Goal: Task Accomplishment & Management: Manage account settings

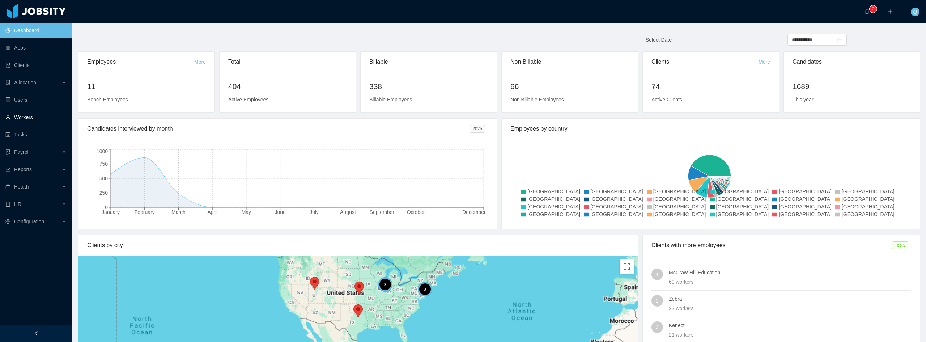
click at [28, 113] on link "Workers" at bounding box center [35, 117] width 61 height 14
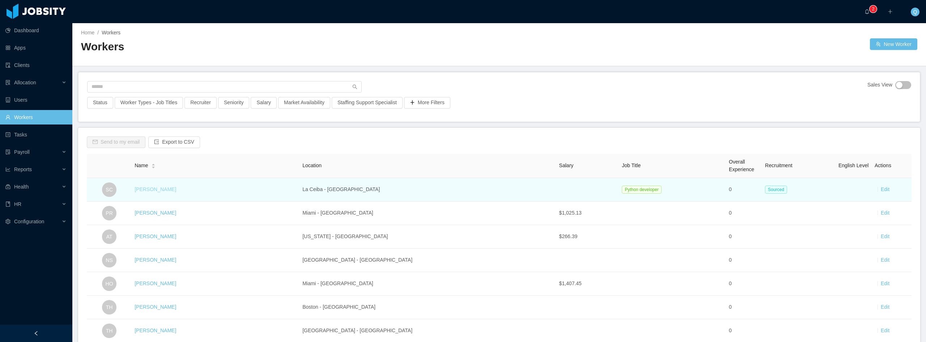
click at [165, 189] on link "[PERSON_NAME]" at bounding box center [156, 189] width 42 height 6
click at [170, 192] on link "[PERSON_NAME]" at bounding box center [156, 189] width 42 height 6
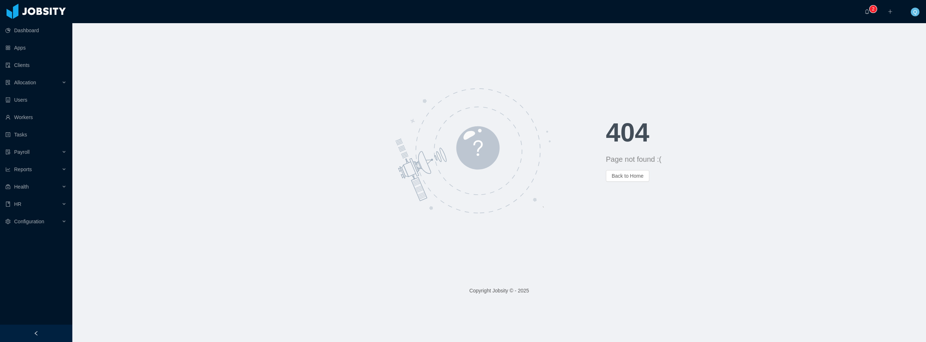
click at [106, 50] on div "404 Page not found :( Back to Home" at bounding box center [498, 150] width 853 height 255
click at [30, 118] on link "Workers" at bounding box center [35, 117] width 61 height 14
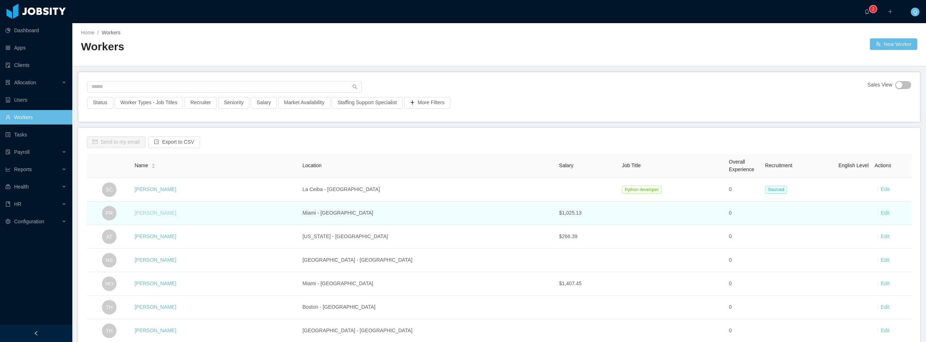
click at [165, 215] on link "[PERSON_NAME]" at bounding box center [156, 213] width 42 height 6
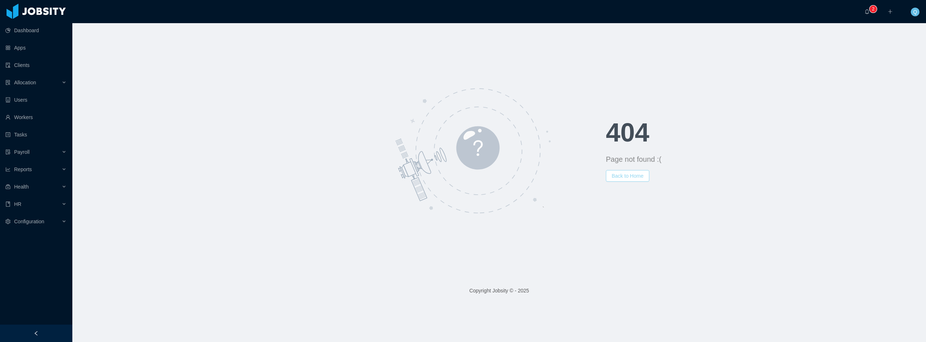
click at [620, 173] on button "Back to Home" at bounding box center [627, 176] width 43 height 12
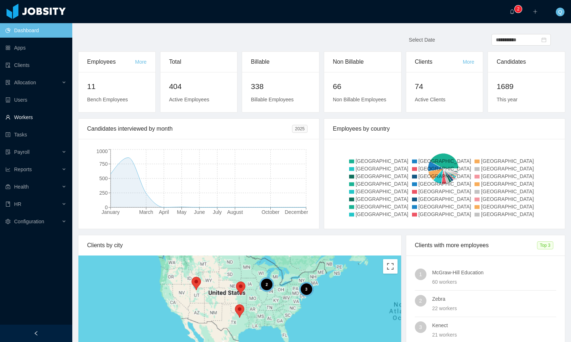
click at [29, 115] on link "Workers" at bounding box center [35, 117] width 61 height 14
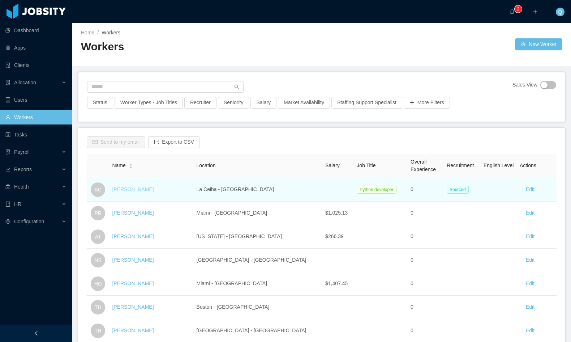
click at [131, 189] on link "[PERSON_NAME]" at bounding box center [133, 189] width 42 height 6
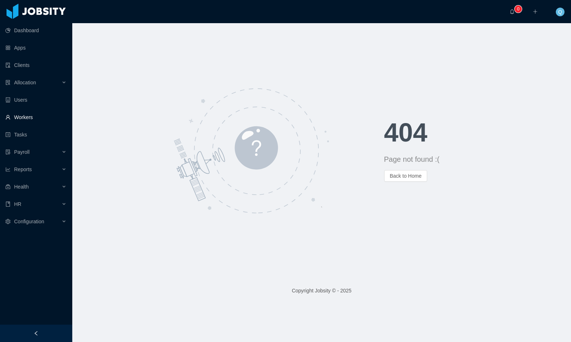
click at [39, 115] on link "Workers" at bounding box center [35, 117] width 61 height 14
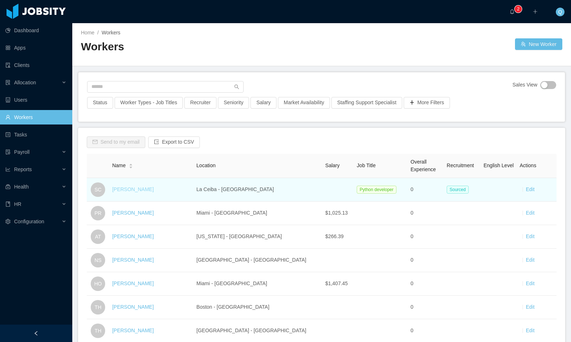
click at [133, 189] on link "[PERSON_NAME]" at bounding box center [133, 189] width 42 height 6
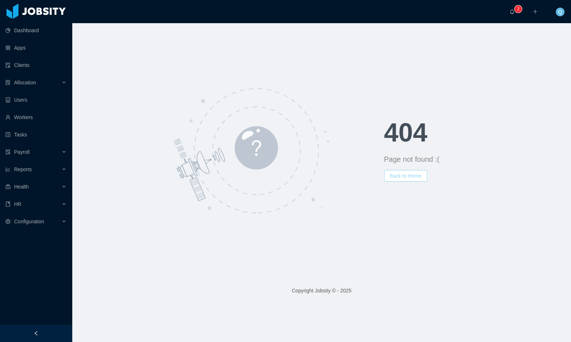
click at [399, 171] on button "Back to Home" at bounding box center [405, 176] width 43 height 12
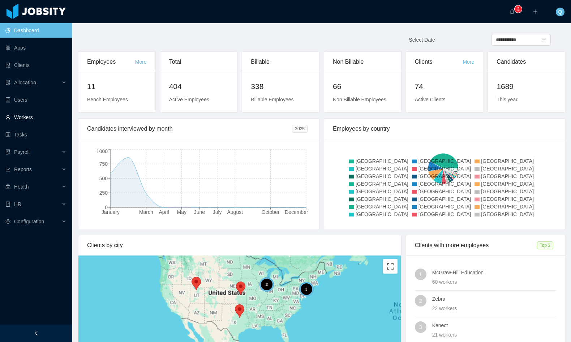
click at [33, 115] on link "Workers" at bounding box center [35, 117] width 61 height 14
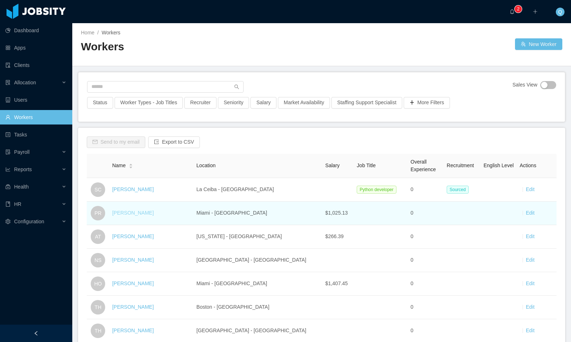
click at [137, 213] on link "[PERSON_NAME]" at bounding box center [133, 213] width 42 height 6
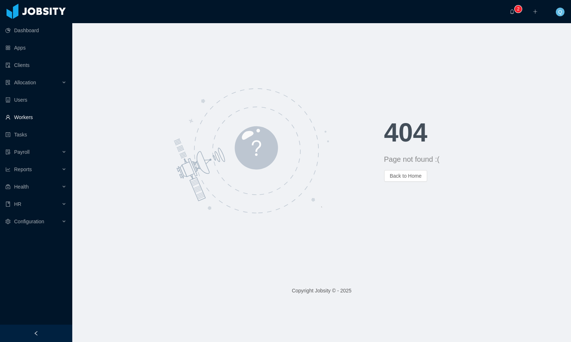
click at [12, 116] on link "Workers" at bounding box center [35, 117] width 61 height 14
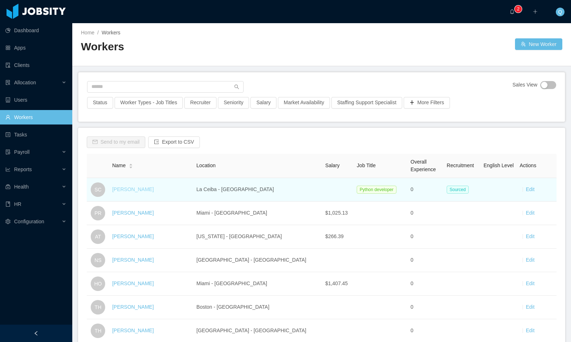
click at [147, 189] on link "[PERSON_NAME]" at bounding box center [133, 189] width 42 height 6
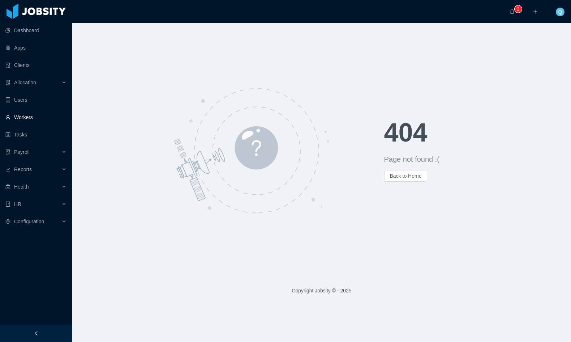
click at [33, 122] on link "Workers" at bounding box center [35, 117] width 61 height 14
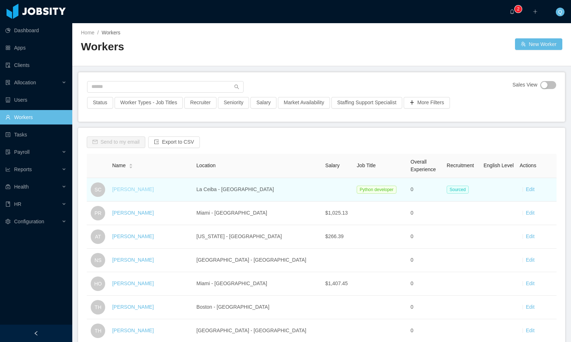
click at [124, 190] on link "[PERSON_NAME]" at bounding box center [133, 189] width 42 height 6
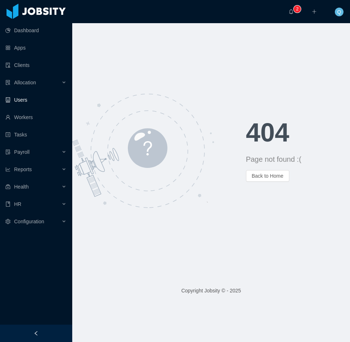
click at [33, 97] on link "Users" at bounding box center [35, 100] width 61 height 14
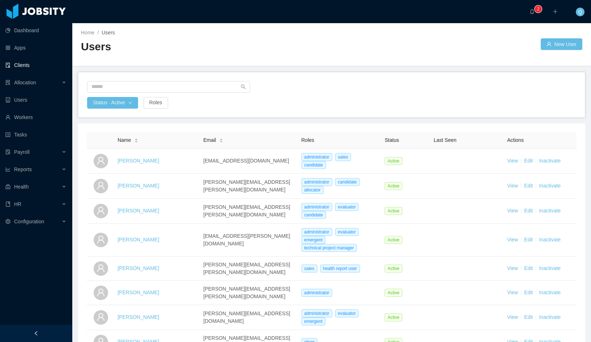
click at [33, 67] on link "Clients" at bounding box center [35, 65] width 61 height 14
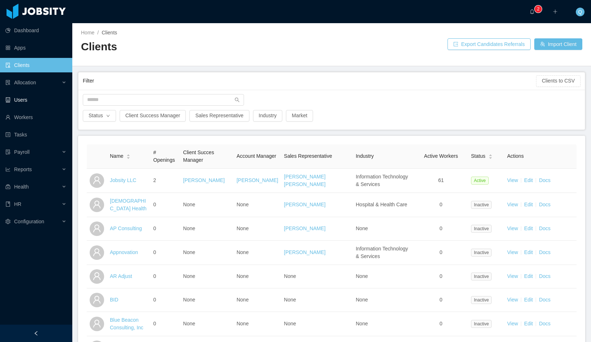
click at [39, 95] on link "Users" at bounding box center [35, 100] width 61 height 14
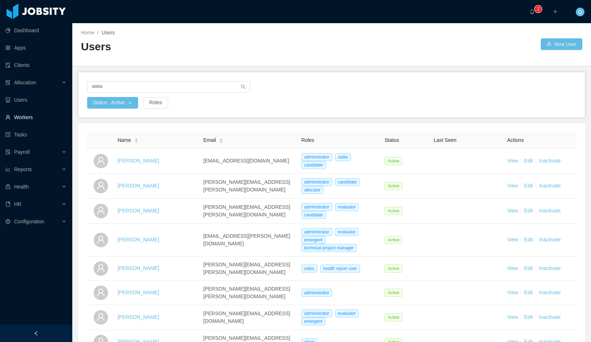
click at [33, 116] on link "Workers" at bounding box center [35, 117] width 61 height 14
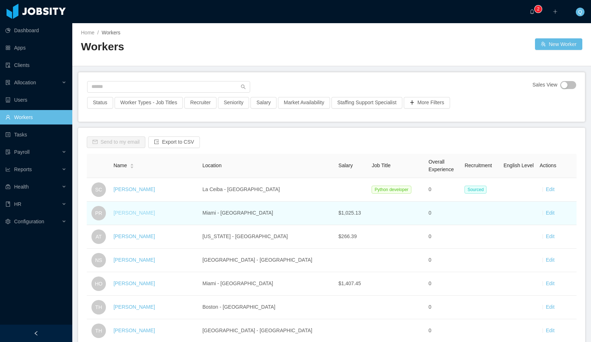
click at [137, 213] on link "[PERSON_NAME]" at bounding box center [135, 213] width 42 height 6
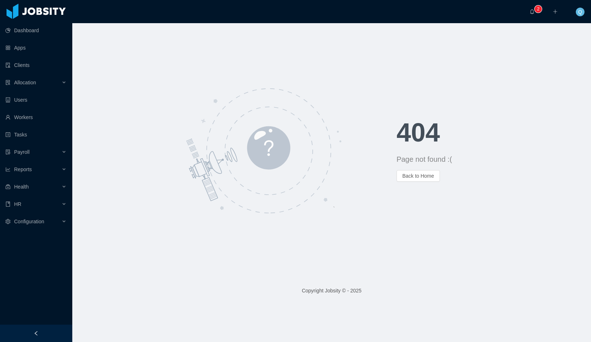
drag, startPoint x: 391, startPoint y: 140, endPoint x: 404, endPoint y: 132, distance: 15.0
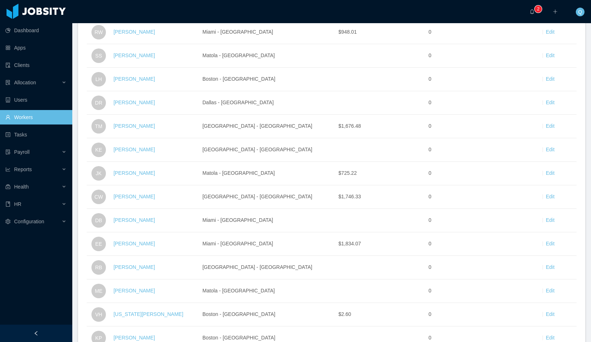
scroll to position [1077, 0]
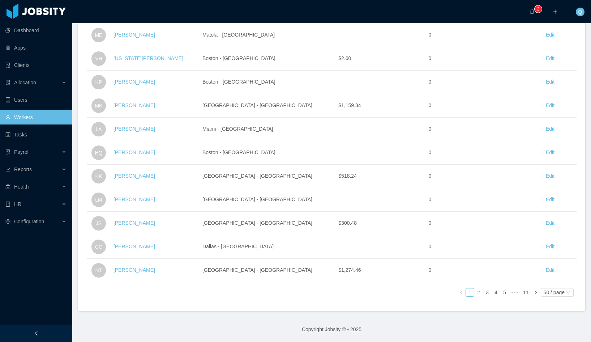
click at [475, 288] on link "2" at bounding box center [479, 292] width 8 height 8
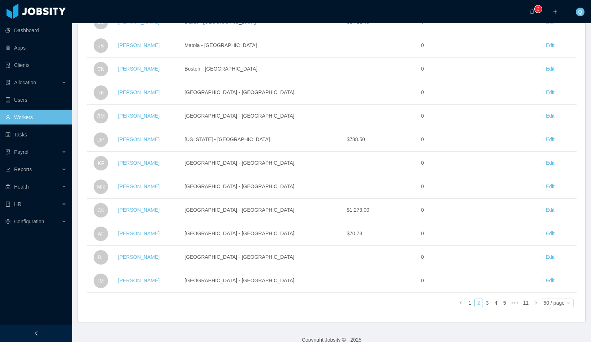
scroll to position [1077, 0]
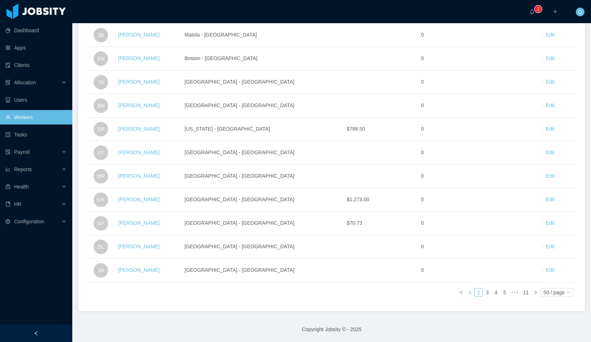
click at [466, 288] on link "1" at bounding box center [470, 292] width 8 height 8
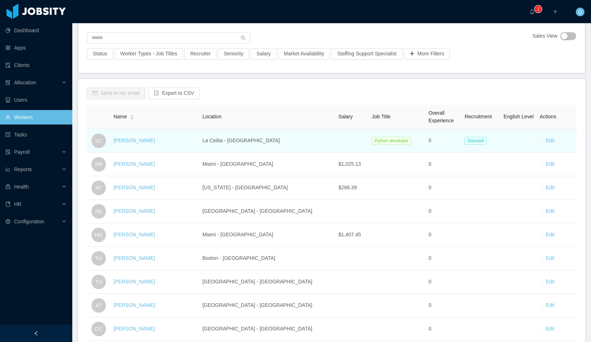
scroll to position [36, 0]
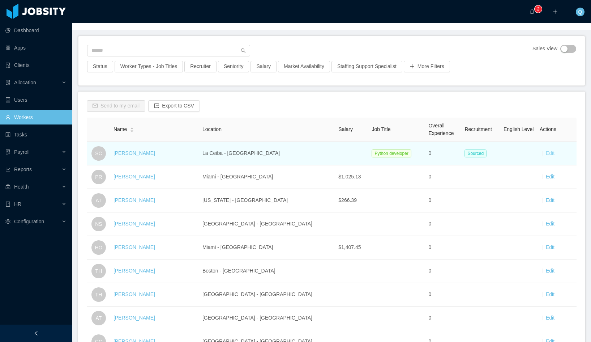
click at [547, 152] on link "Edit" at bounding box center [550, 153] width 9 height 6
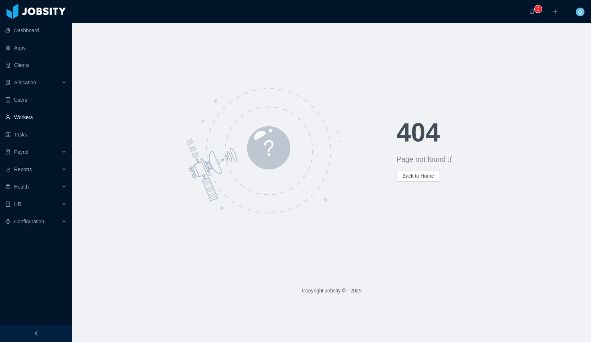
click at [33, 115] on link "Workers" at bounding box center [35, 117] width 61 height 14
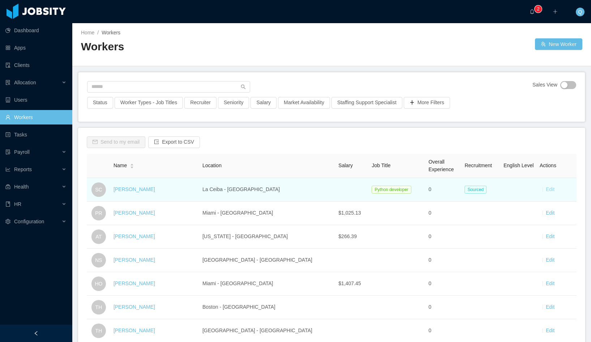
click at [547, 191] on link "Edit" at bounding box center [550, 189] width 9 height 6
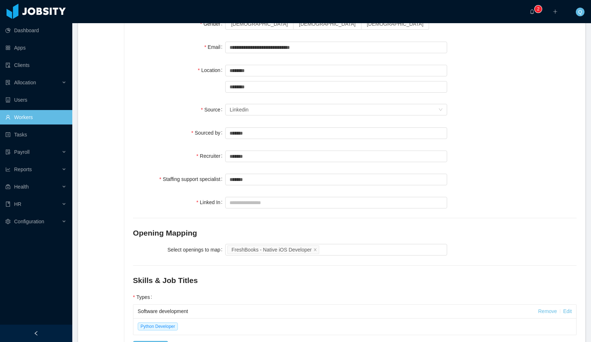
scroll to position [251, 0]
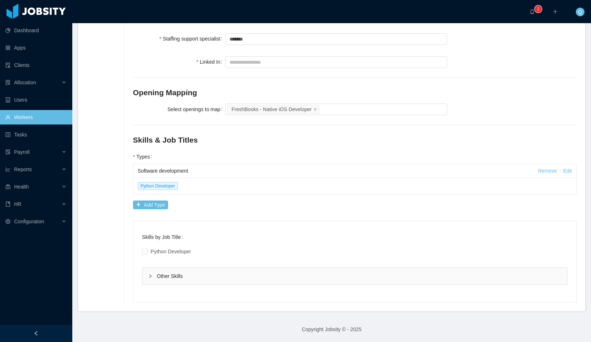
click at [149, 274] on icon "icon: right" at bounding box center [150, 276] width 4 height 4
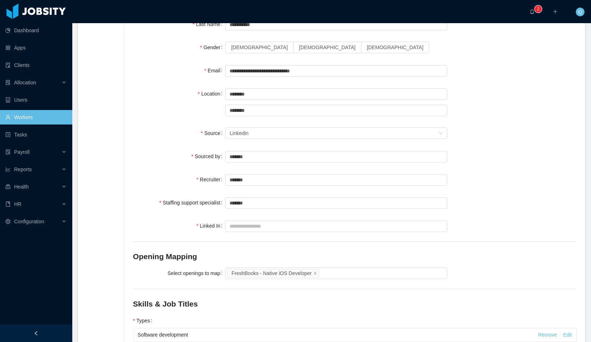
scroll to position [0, 0]
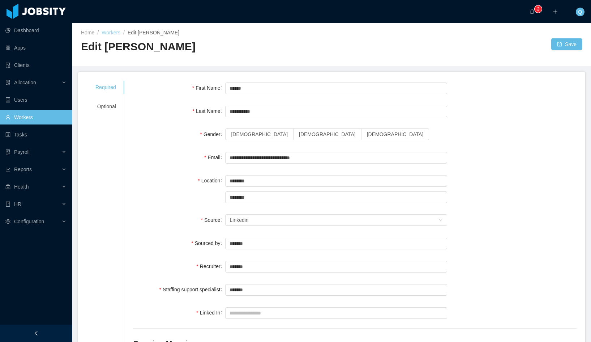
click at [110, 34] on link "Workers" at bounding box center [111, 33] width 19 height 6
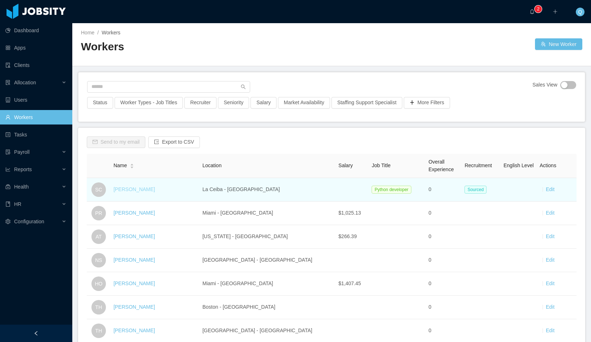
click at [148, 189] on link "[PERSON_NAME]" at bounding box center [135, 189] width 42 height 6
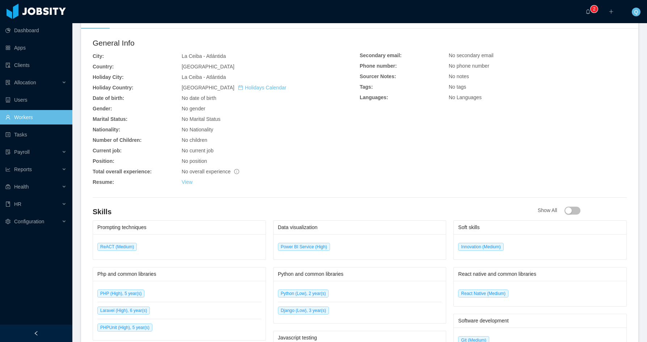
scroll to position [159, 0]
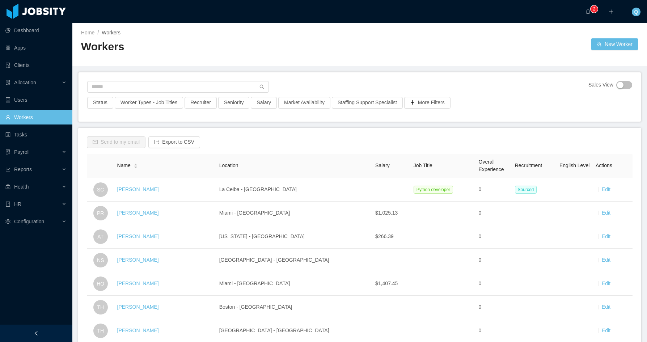
click at [591, 189] on link "Edit" at bounding box center [605, 189] width 9 height 6
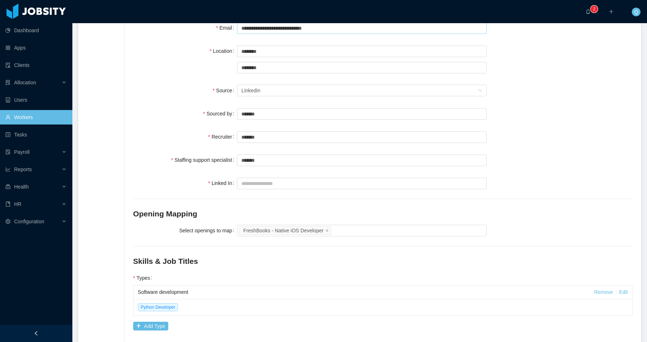
scroll to position [251, 0]
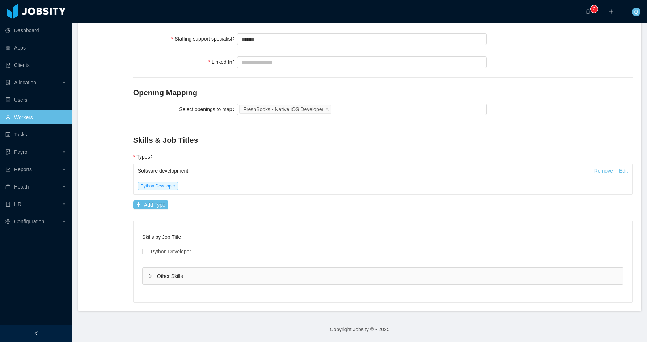
click at [157, 275] on div "Other Skills" at bounding box center [382, 276] width 480 height 17
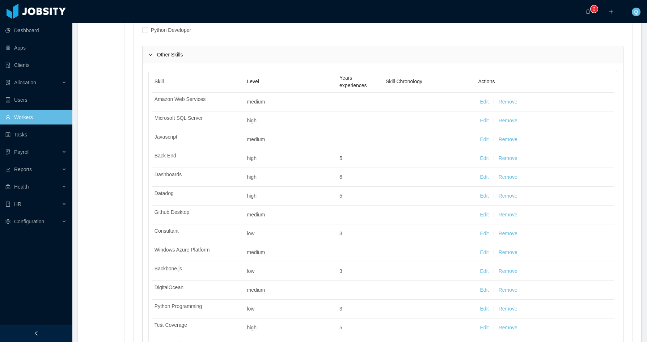
scroll to position [468, 0]
